Goal: Navigation & Orientation: Find specific page/section

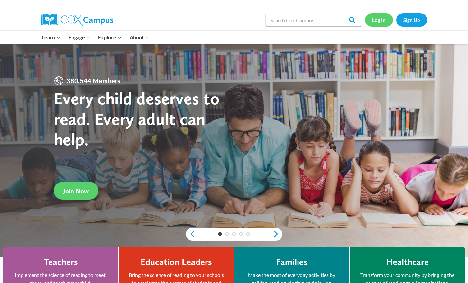
click at [375, 23] on link "Log In" at bounding box center [379, 19] width 28 height 13
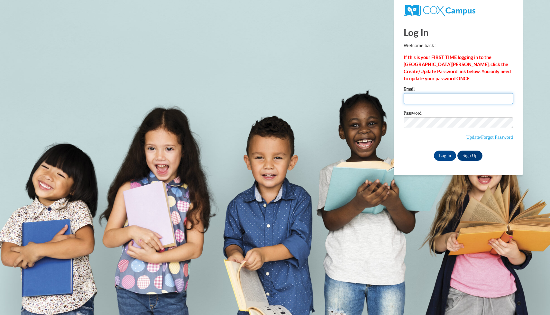
click at [432, 97] on input "Email" at bounding box center [458, 98] width 109 height 11
type input "jcronin@valdosta.edu"
click at [450, 129] on span "Update/Forgot Password" at bounding box center [458, 130] width 109 height 27
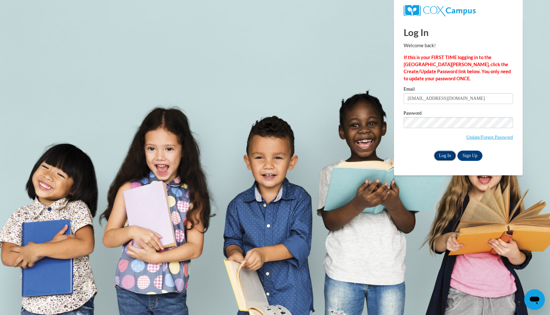
click at [440, 155] on input "Log In" at bounding box center [445, 156] width 23 height 10
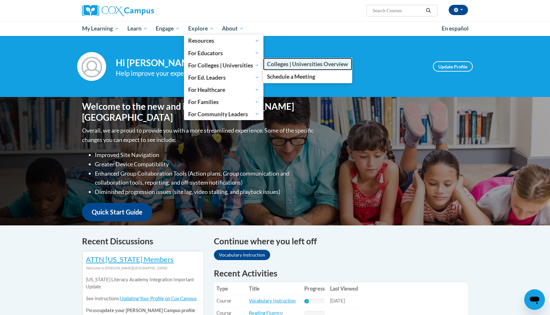
click at [305, 64] on span "Colleges | Universities Overview" at bounding box center [307, 64] width 81 height 7
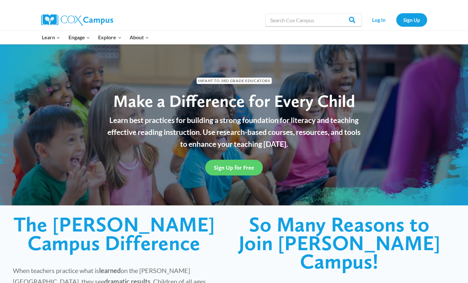
scroll to position [342, 0]
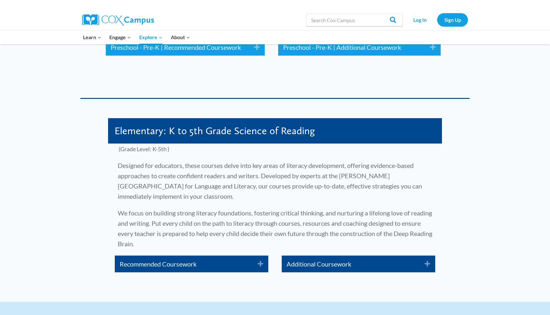
scroll to position [969, 0]
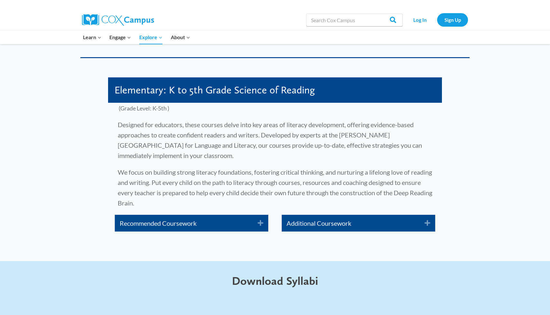
click at [261, 218] on icon "Expand" at bounding box center [258, 223] width 11 height 10
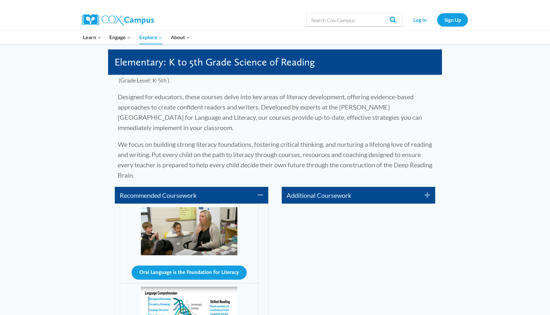
scroll to position [930, 0]
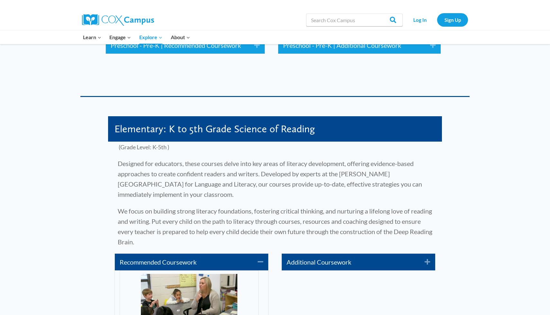
click at [429, 257] on icon "Expand" at bounding box center [425, 262] width 11 height 10
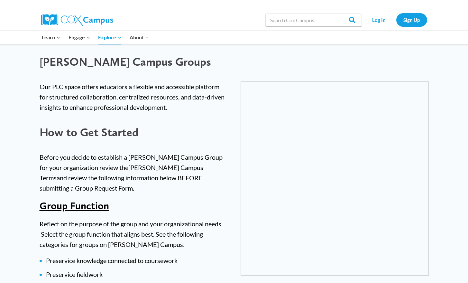
scroll to position [2001, 0]
